Goal: Task Accomplishment & Management: Manage account settings

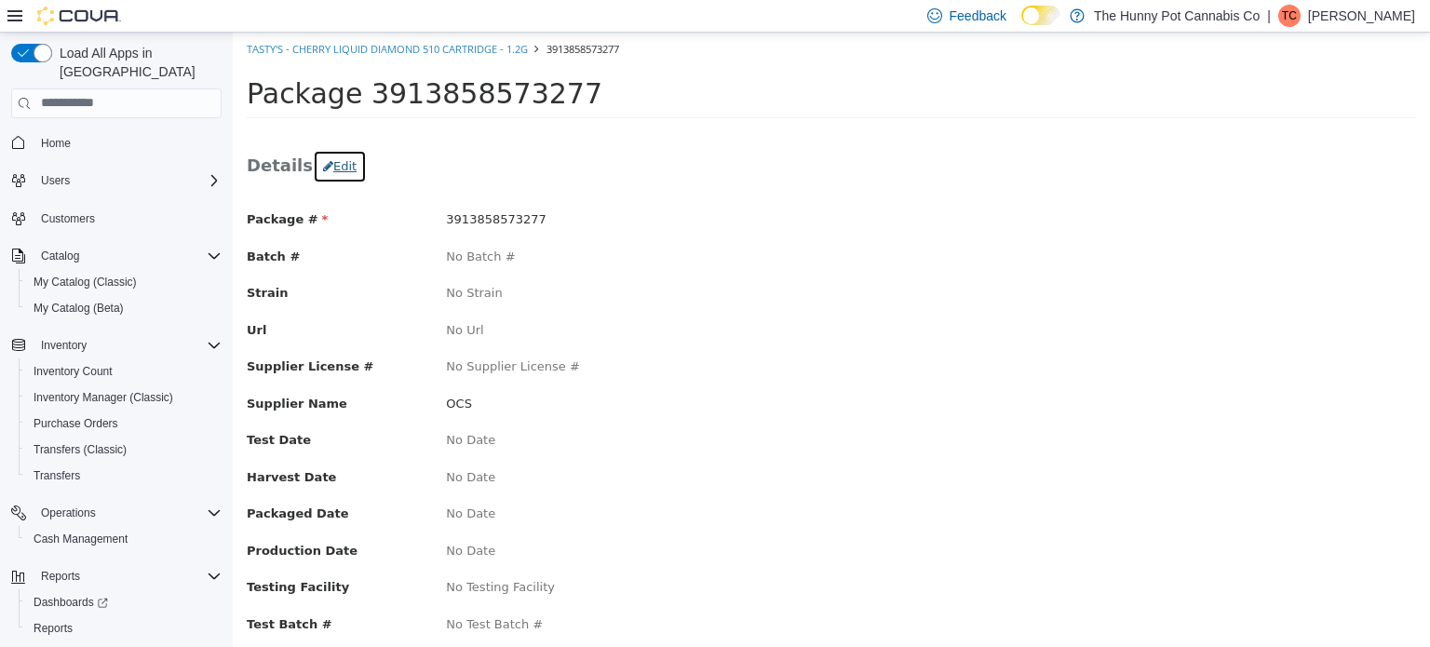
click at [338, 158] on button "Edit" at bounding box center [340, 166] width 54 height 34
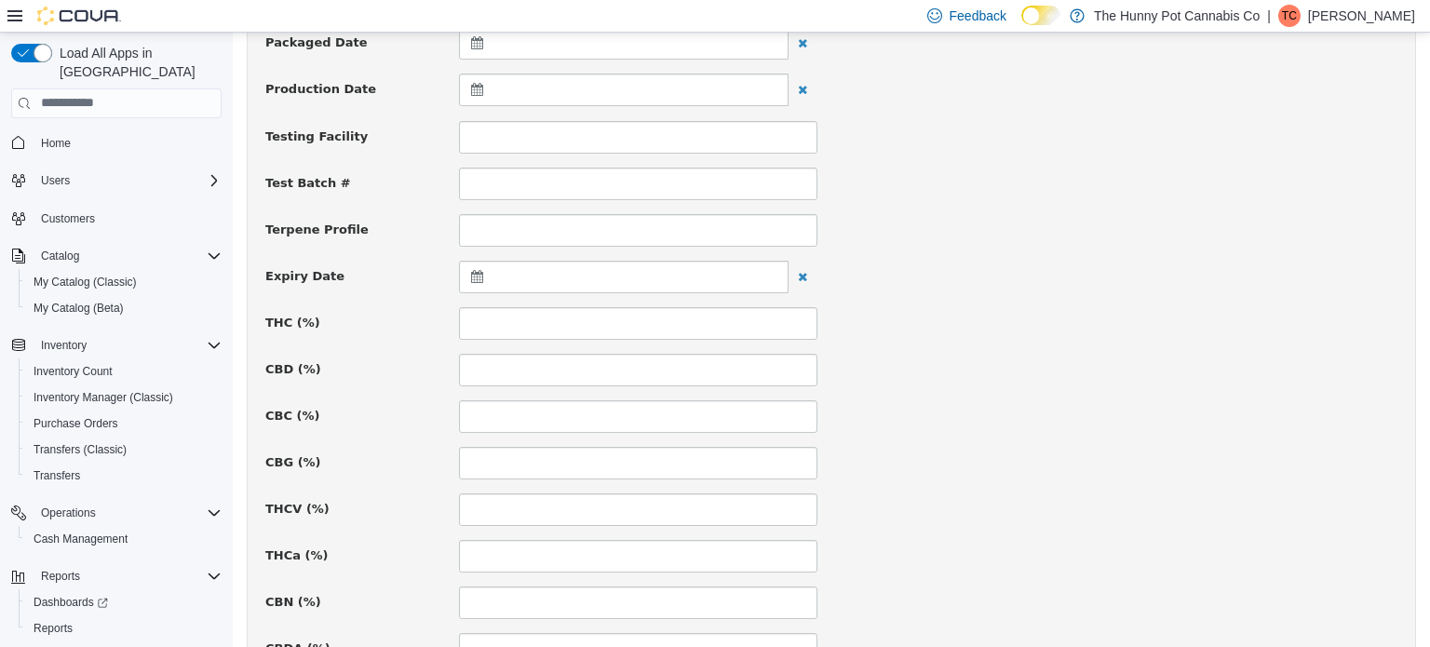
scroll to position [564, 0]
click at [726, 329] on input at bounding box center [638, 324] width 359 height 33
type input "****"
click at [713, 368] on input at bounding box center [638, 371] width 359 height 33
type input "****"
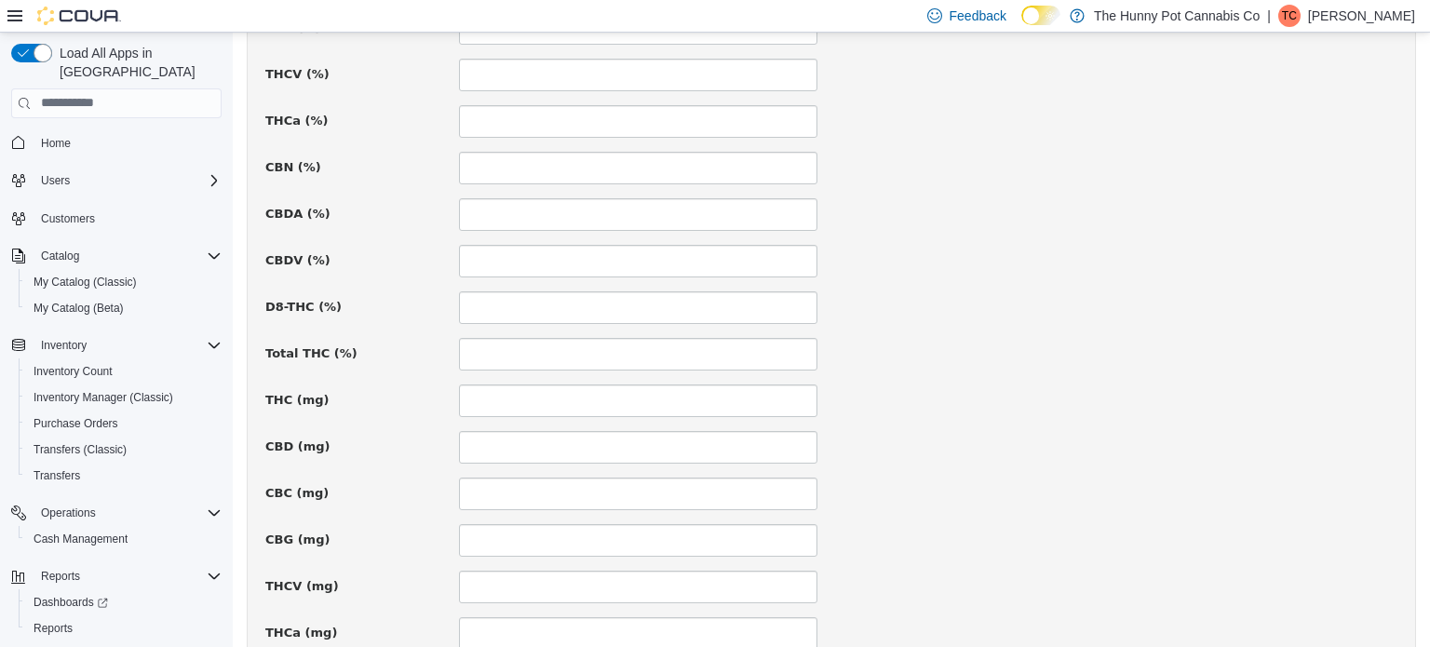
scroll to position [1367, 0]
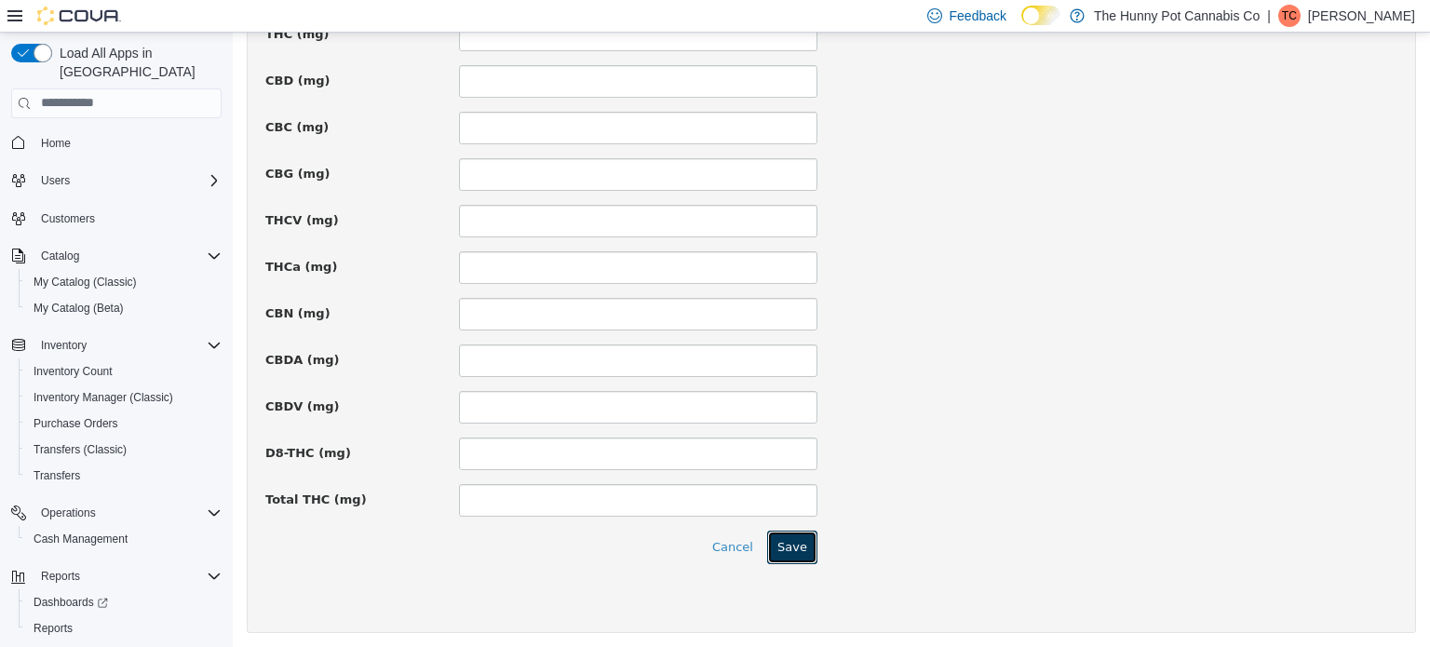
click at [802, 540] on button "Save" at bounding box center [792, 547] width 50 height 34
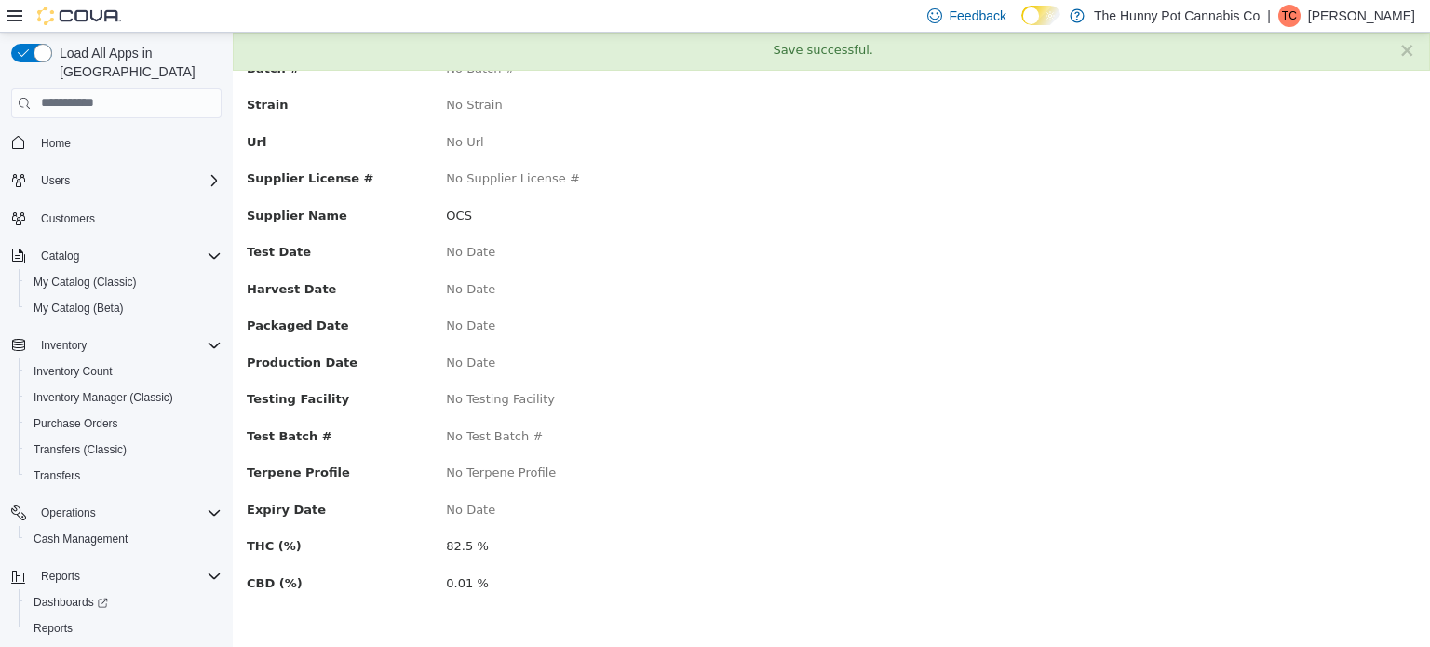
scroll to position [0, 0]
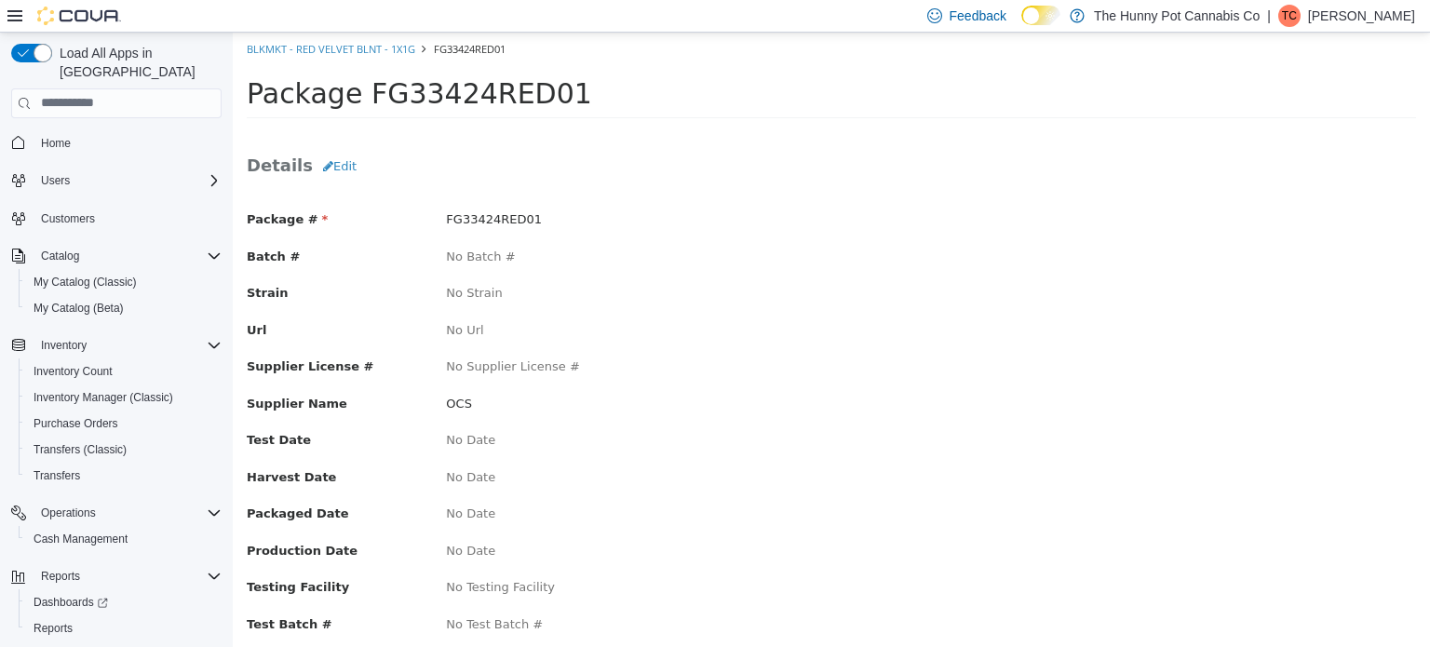
click at [612, 167] on h3 "Details Edit" at bounding box center [832, 166] width 1170 height 34
click at [335, 159] on button "Edit" at bounding box center [340, 166] width 54 height 34
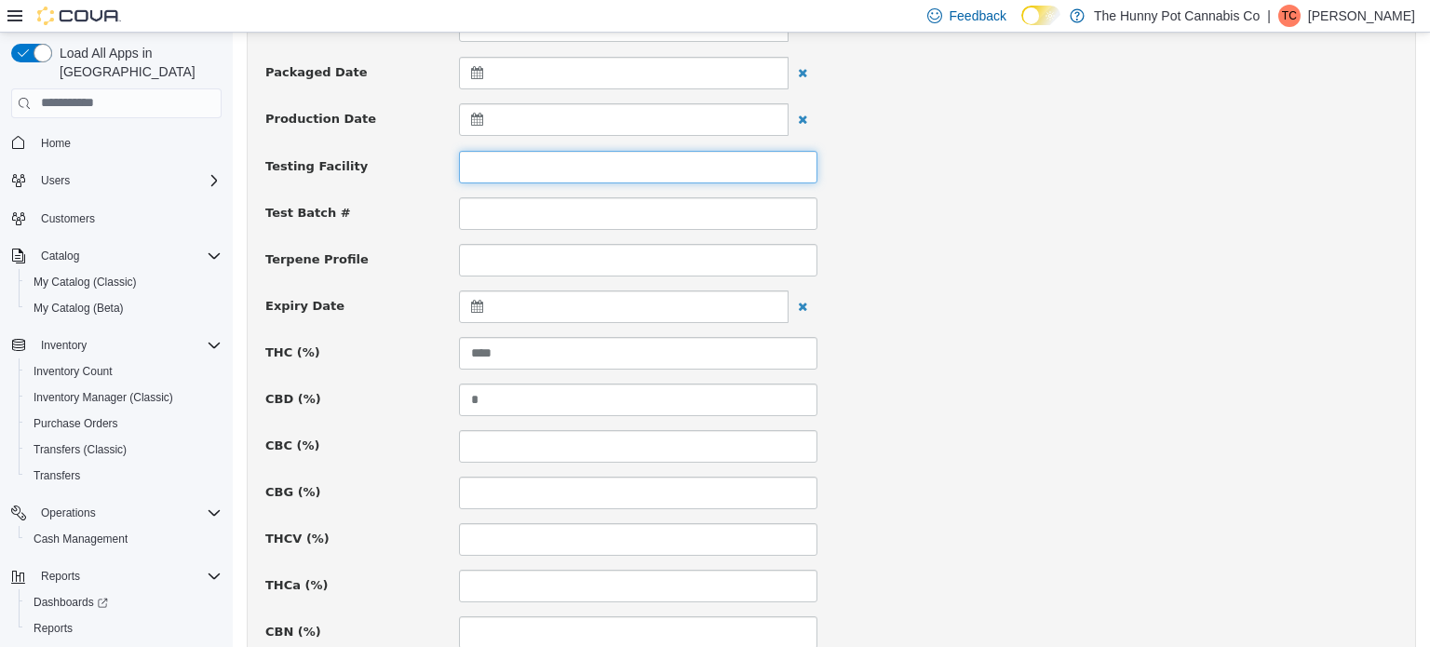
scroll to position [538, 0]
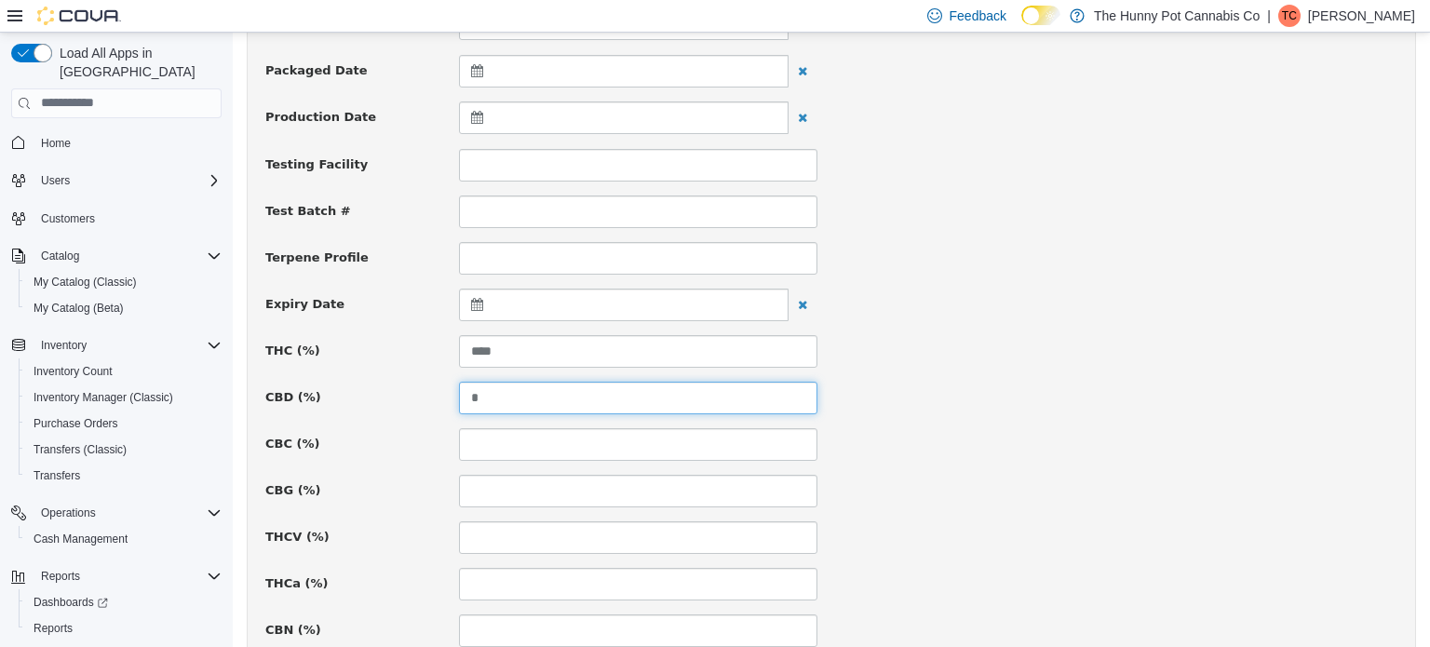
click at [564, 391] on input "*" at bounding box center [638, 397] width 359 height 33
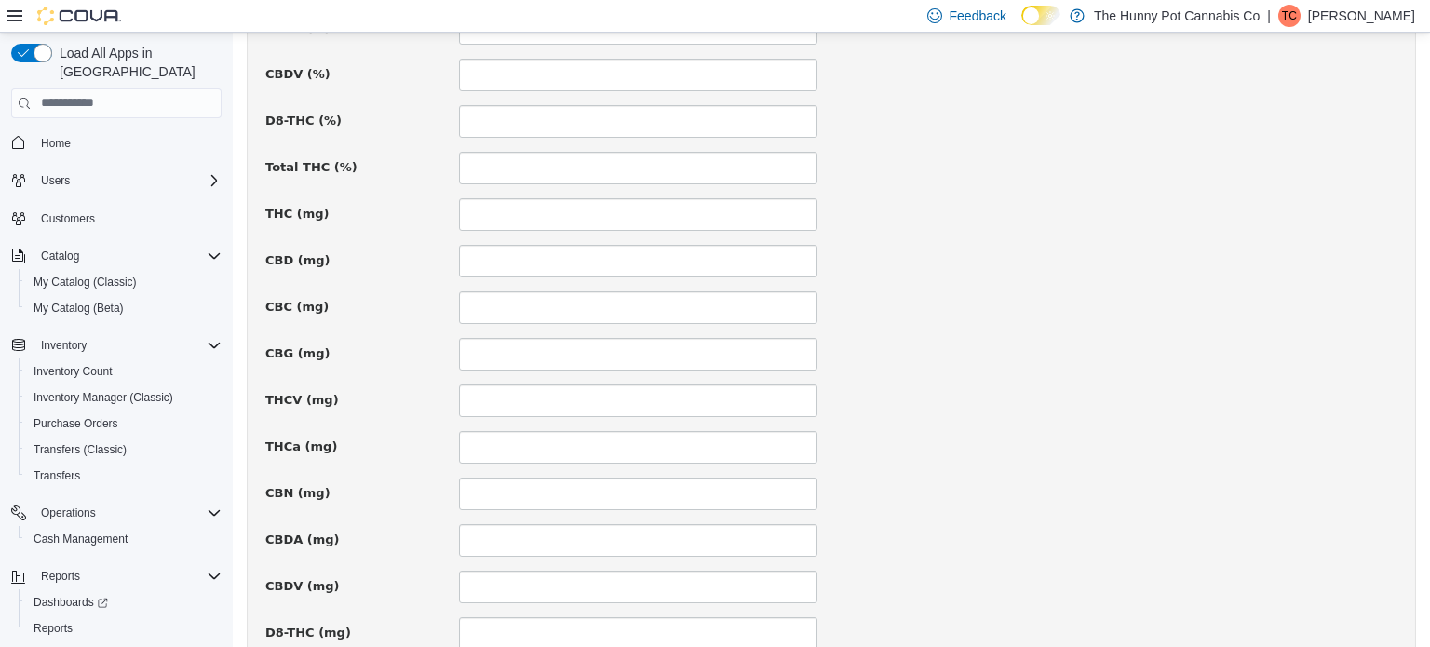
scroll to position [1367, 0]
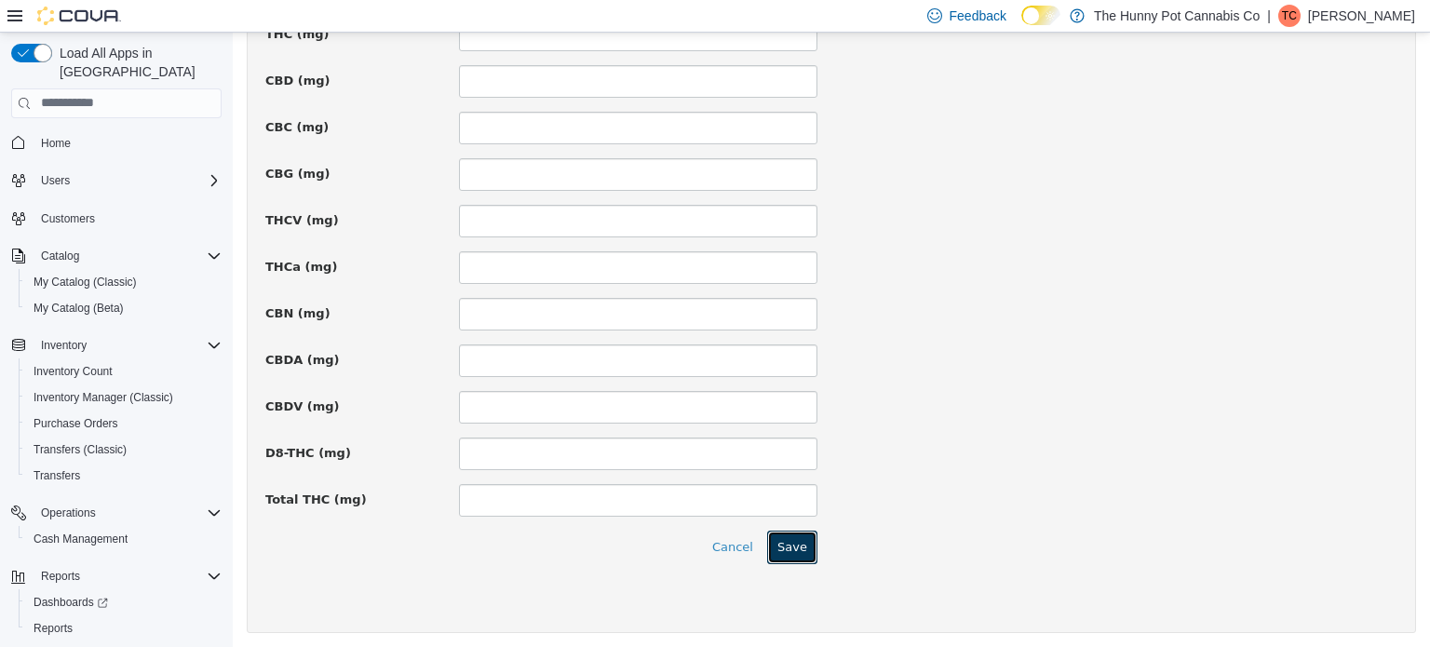
click at [781, 544] on button "Save" at bounding box center [792, 547] width 50 height 34
